Goal: Information Seeking & Learning: Compare options

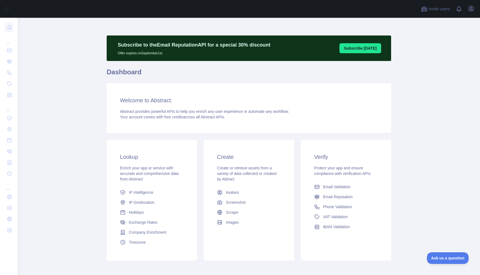
click at [474, 13] on div "Open user menu" at bounding box center [471, 9] width 9 height 10
click at [472, 11] on icon "button" at bounding box center [470, 8] width 5 height 5
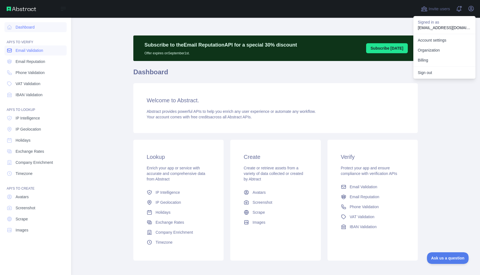
click at [26, 52] on span "Email Validation" at bounding box center [29, 51] width 27 height 6
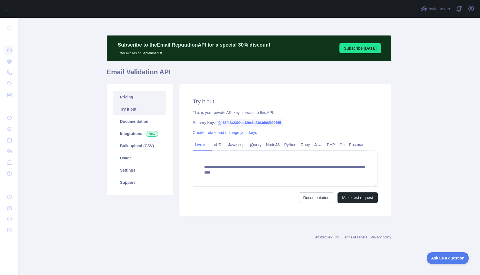
click at [130, 95] on link "Pricing" at bounding box center [139, 97] width 53 height 12
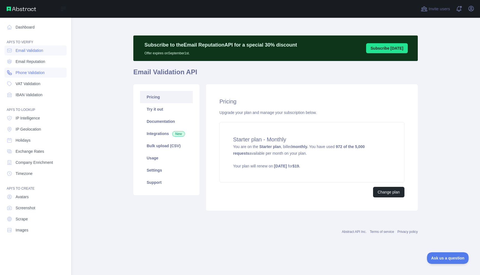
click at [29, 73] on span "Phone Validation" at bounding box center [30, 73] width 29 height 6
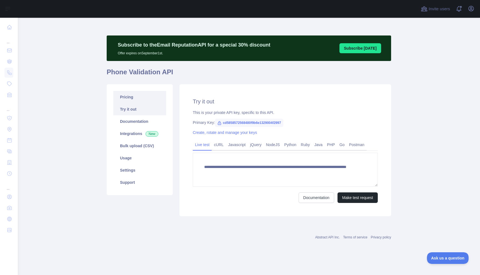
click at [131, 100] on link "Pricing" at bounding box center [139, 97] width 53 height 12
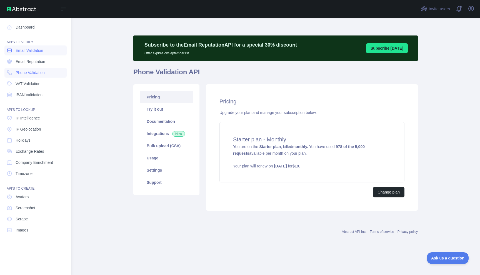
click at [30, 51] on span "Email Validation" at bounding box center [29, 51] width 27 height 6
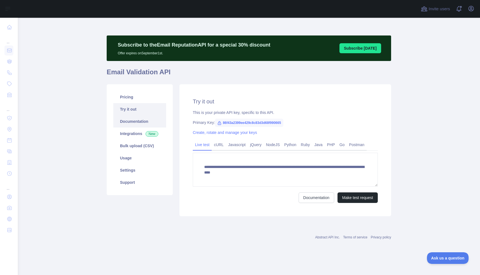
click at [133, 118] on link "Documentation" at bounding box center [139, 122] width 53 height 12
click at [135, 96] on link "Pricing" at bounding box center [139, 97] width 53 height 12
